Goal: Task Accomplishment & Management: Use online tool/utility

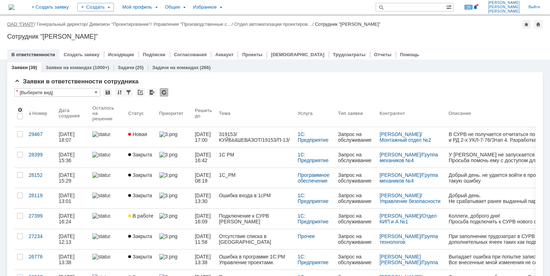
click at [20, 25] on link "ОАО "ГИАП"" at bounding box center [20, 23] width 27 height 5
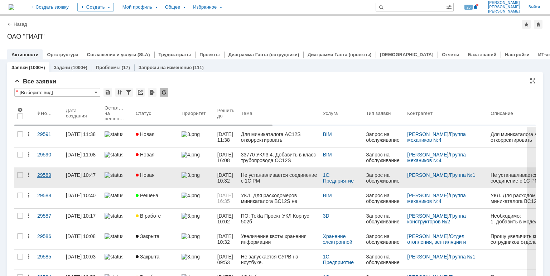
click at [44, 176] on div "29589" at bounding box center [48, 175] width 23 height 6
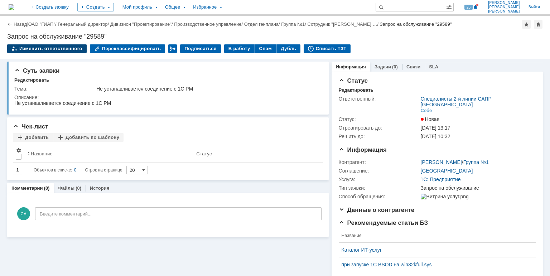
click at [47, 48] on div "Изменить ответственного" at bounding box center [46, 48] width 79 height 9
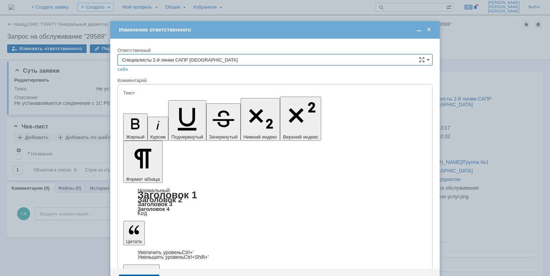
click at [235, 58] on input "Специалисты 2-й линии САПР [GEOGRAPHIC_DATA]" at bounding box center [274, 59] width 315 height 11
click at [166, 137] on span "[PERSON_NAME]" at bounding box center [275, 140] width 306 height 6
type input "[PERSON_NAME]"
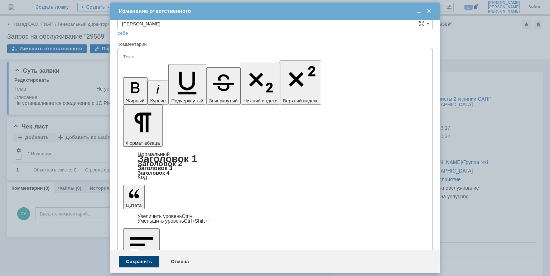
click at [134, 263] on div "Сохранить" at bounding box center [139, 261] width 40 height 11
